Goal: Navigation & Orientation: Go to known website

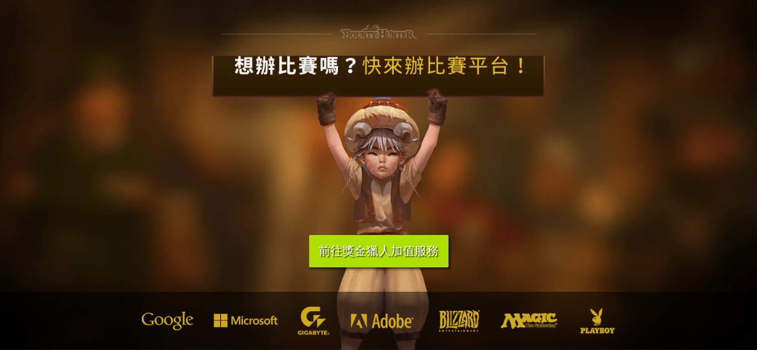
click at [388, 259] on link "前往獎金獵人加值服務" at bounding box center [378, 251] width 139 height 32
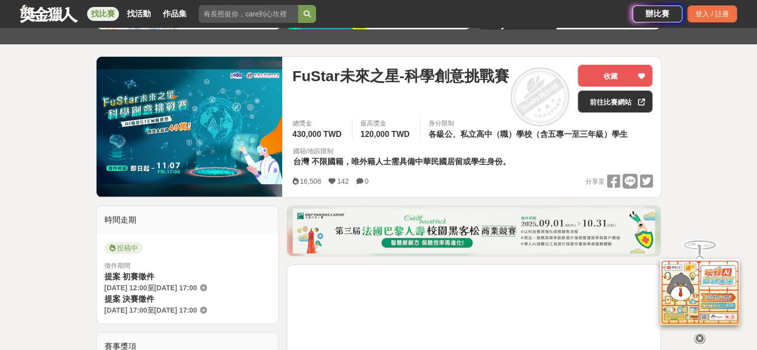
scroll to position [100, 0]
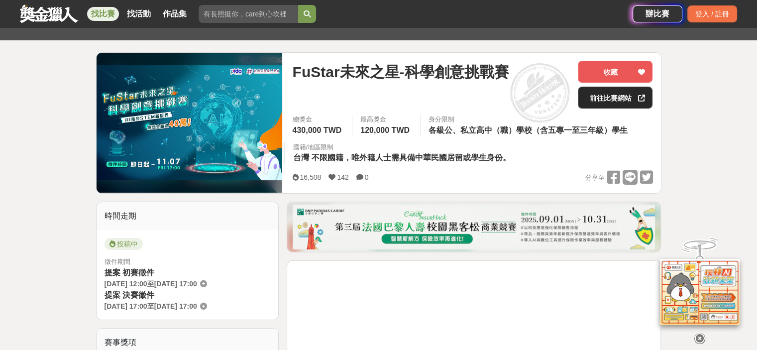
click at [616, 96] on link "前往比賽網站" at bounding box center [615, 98] width 75 height 22
